Goal: Task Accomplishment & Management: Use online tool/utility

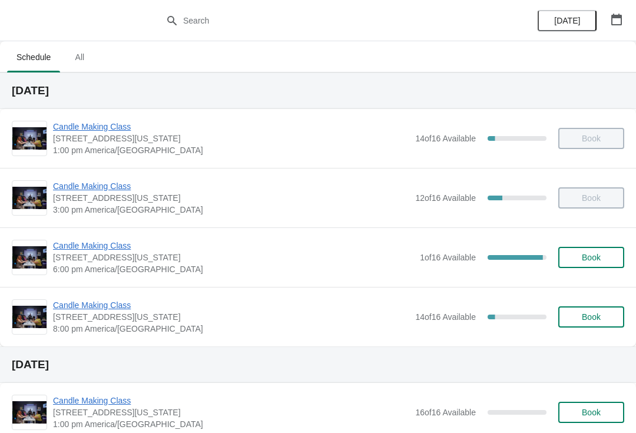
click at [90, 236] on div "Candle Making Class 1252 North Milwaukee Avenue, Chicago, Illinois, USA 6:00 pm…" at bounding box center [318, 256] width 636 height 59
click at [91, 248] on span "Candle Making Class" at bounding box center [233, 246] width 361 height 12
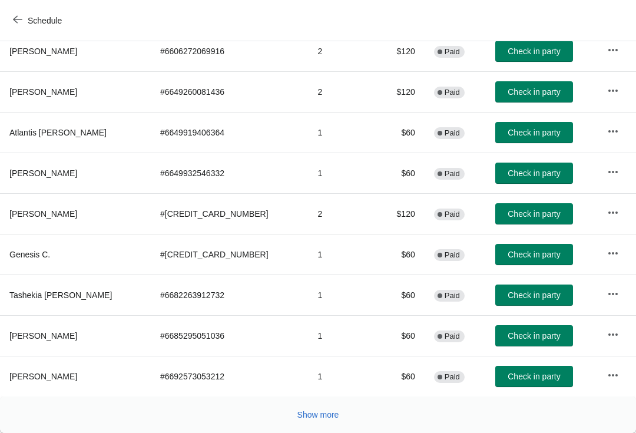
scroll to position [205, 0]
click at [512, 213] on span "Check in party" at bounding box center [534, 213] width 52 height 9
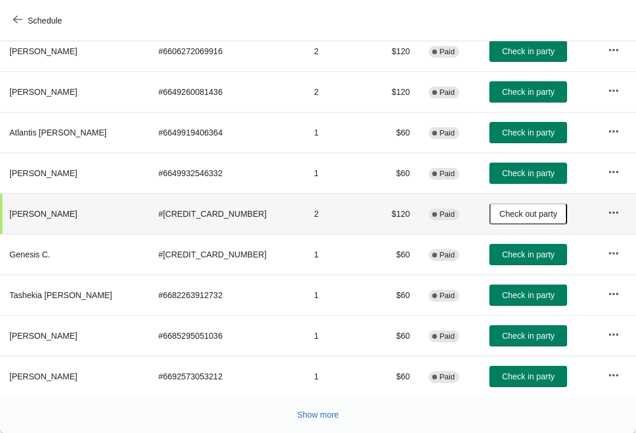
click at [511, 330] on button "Check in party" at bounding box center [528, 335] width 78 height 21
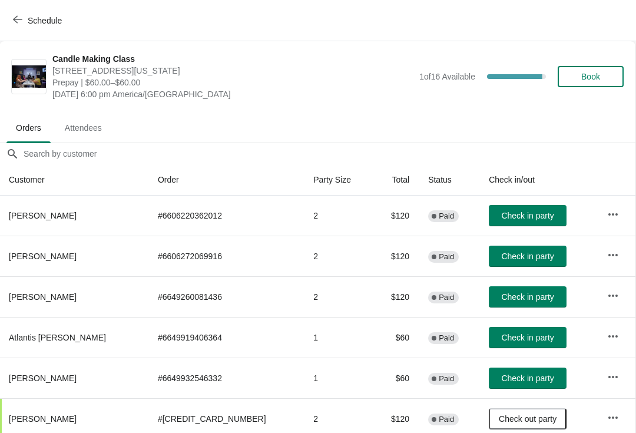
scroll to position [0, 1]
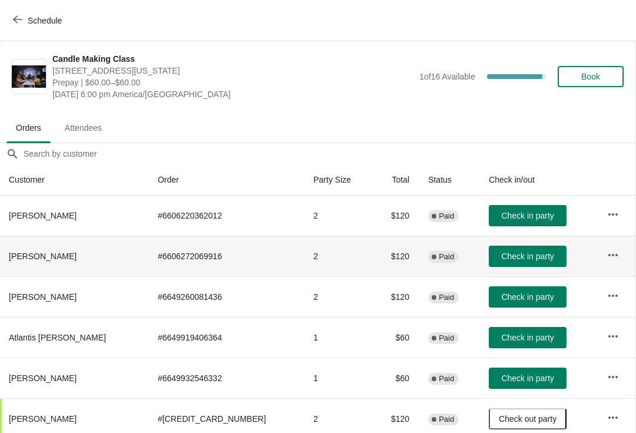
click at [520, 256] on span "Check in party" at bounding box center [527, 255] width 52 height 9
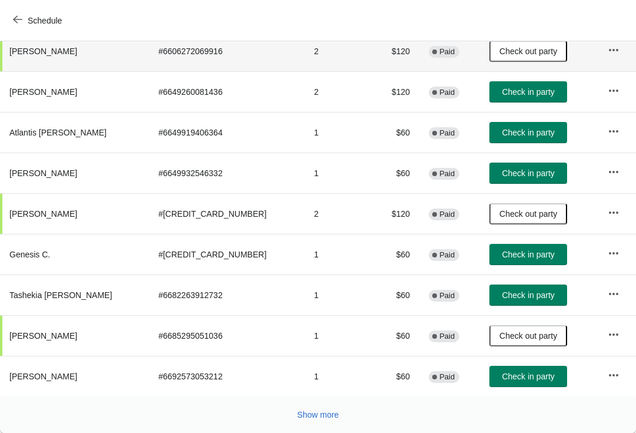
scroll to position [205, 0]
click at [316, 420] on button "Show more" at bounding box center [318, 414] width 51 height 21
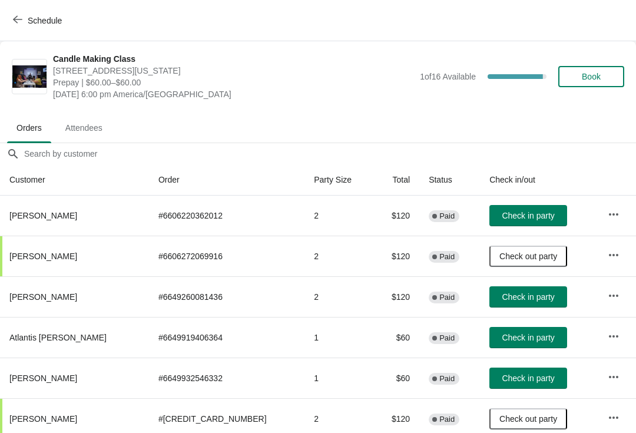
scroll to position [0, 0]
click at [519, 213] on span "Check in party" at bounding box center [528, 215] width 52 height 9
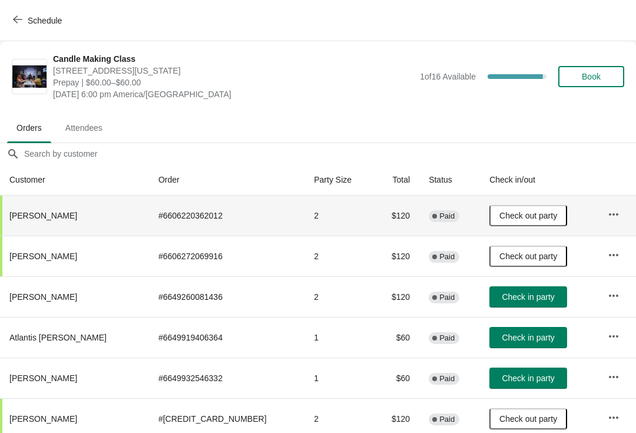
click at [518, 291] on button "Check in party" at bounding box center [528, 296] width 78 height 21
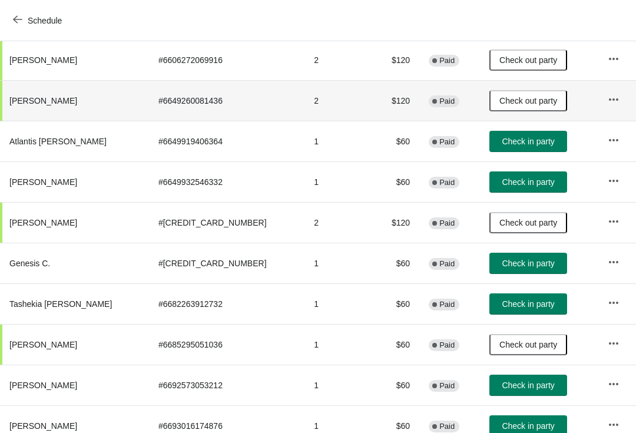
scroll to position [198, 0]
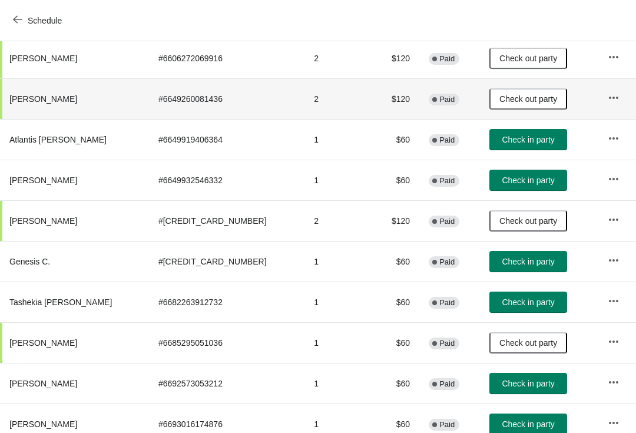
click at [506, 306] on span "Check in party" at bounding box center [528, 301] width 52 height 9
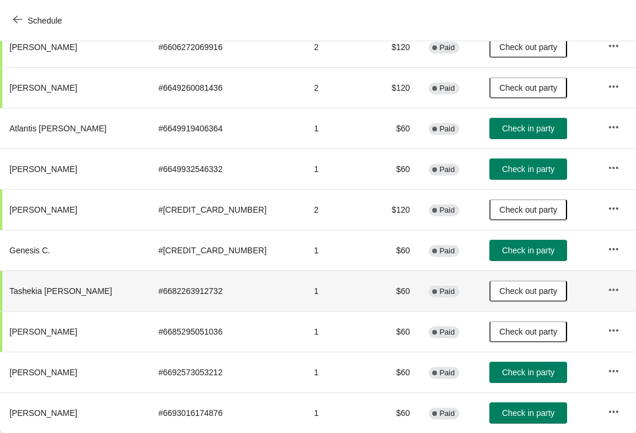
scroll to position [209, 0]
click at [503, 408] on span "Check in party" at bounding box center [528, 412] width 52 height 9
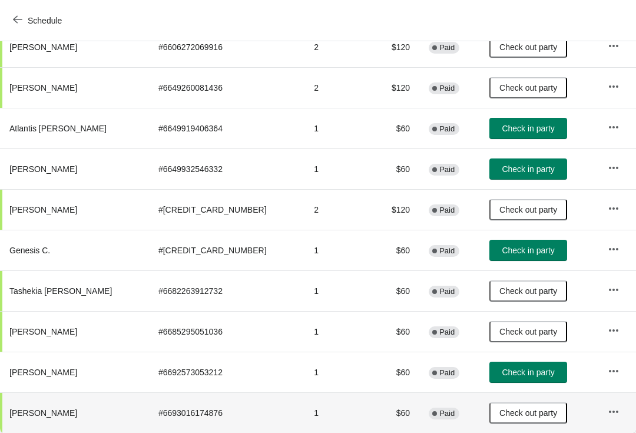
click at [529, 173] on span "Check in party" at bounding box center [528, 168] width 52 height 9
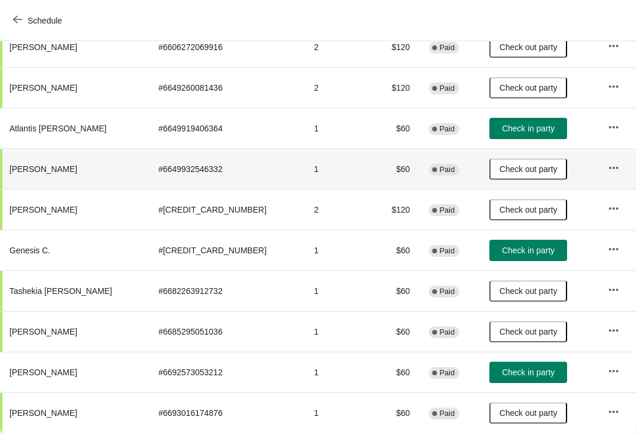
click at [516, 118] on button "Check in party" at bounding box center [528, 128] width 78 height 21
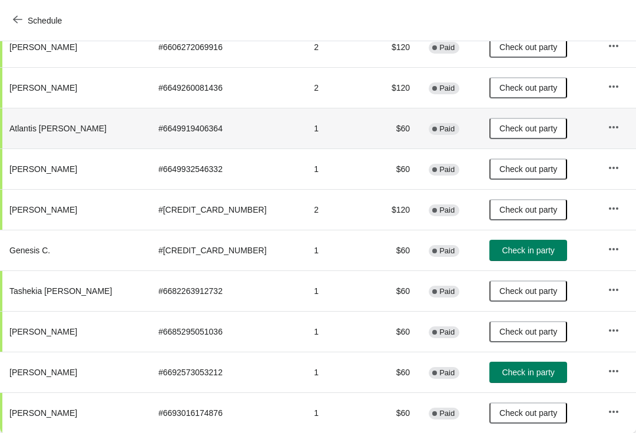
click at [533, 254] on span "Check in party" at bounding box center [528, 250] width 52 height 9
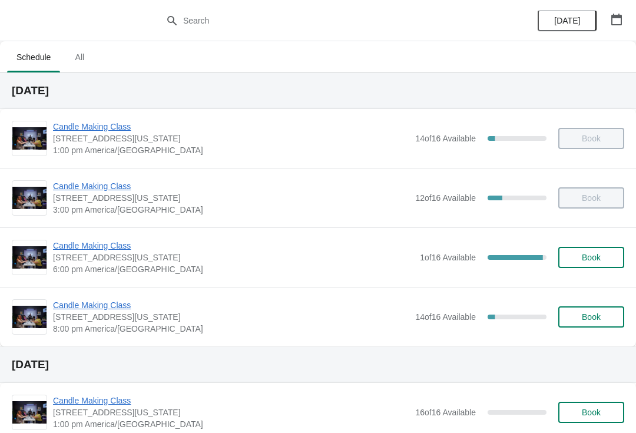
click at [113, 310] on span "Candle Making Class" at bounding box center [231, 305] width 356 height 12
click at [78, 250] on span "Candle Making Class" at bounding box center [233, 246] width 361 height 12
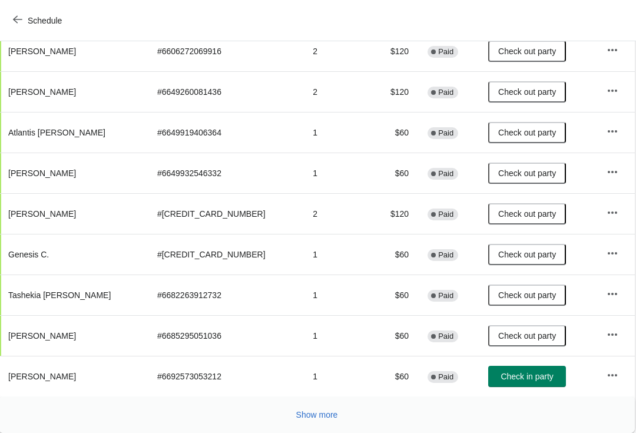
scroll to position [205, 1]
click at [317, 416] on span "Show more" at bounding box center [318, 414] width 42 height 9
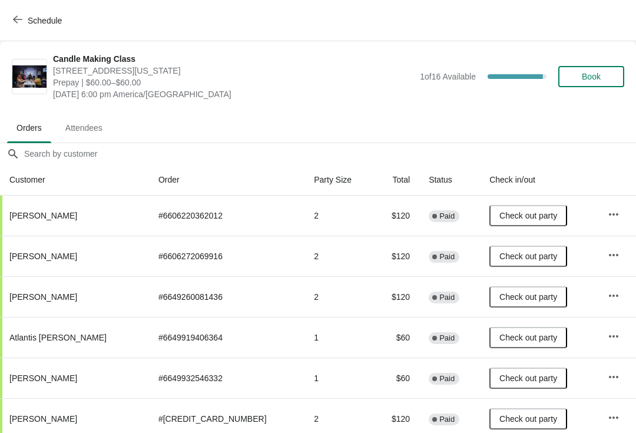
scroll to position [0, 0]
